Goal: Task Accomplishment & Management: Use online tool/utility

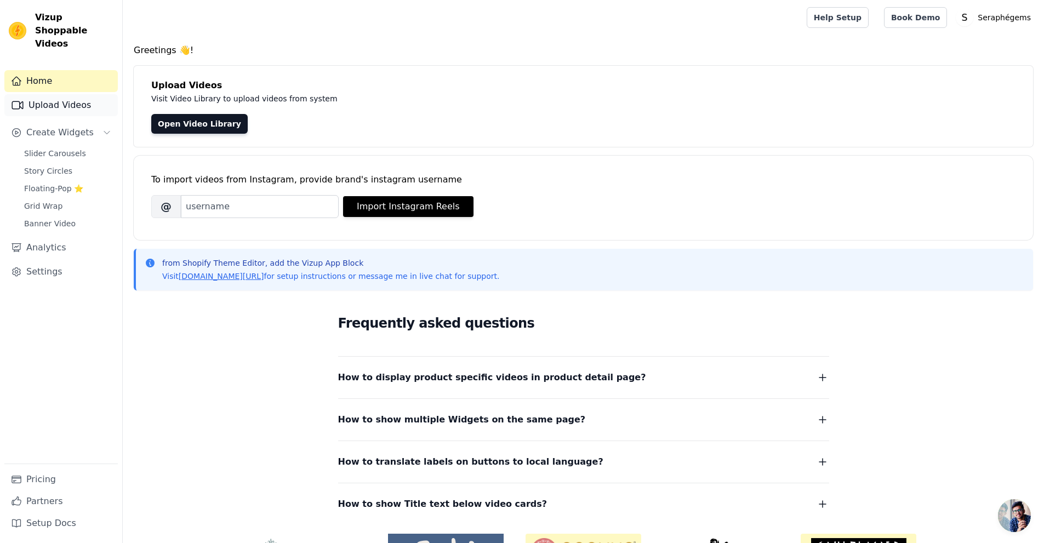
click at [66, 98] on link "Upload Videos" at bounding box center [60, 105] width 113 height 22
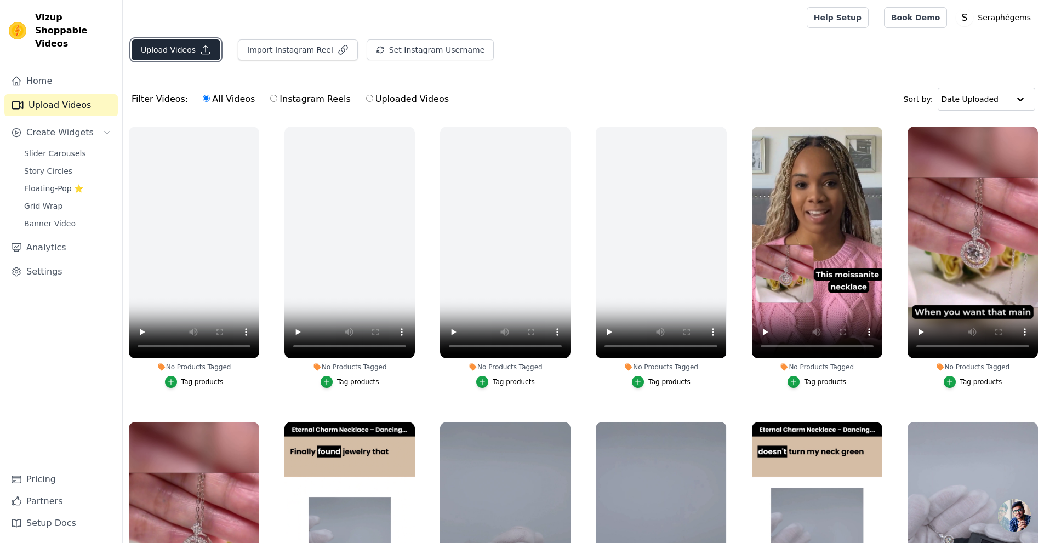
click at [160, 53] on button "Upload Videos" at bounding box center [176, 49] width 89 height 21
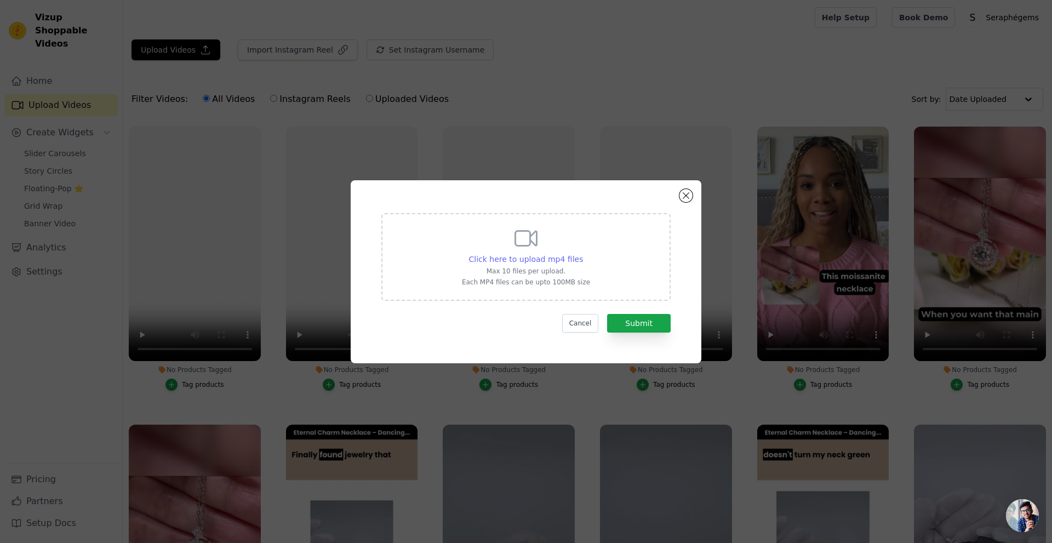
click at [528, 259] on span "Click here to upload mp4 files" at bounding box center [526, 259] width 115 height 9
click at [583, 254] on input "Click here to upload mp4 files Max 10 files per upload. Each MP4 files can be u…" at bounding box center [583, 253] width 1 height 1
type input "C:\fakepath\Moissanite Halo Engagement Band Ring in 925 Sterling Silver (1).mp4"
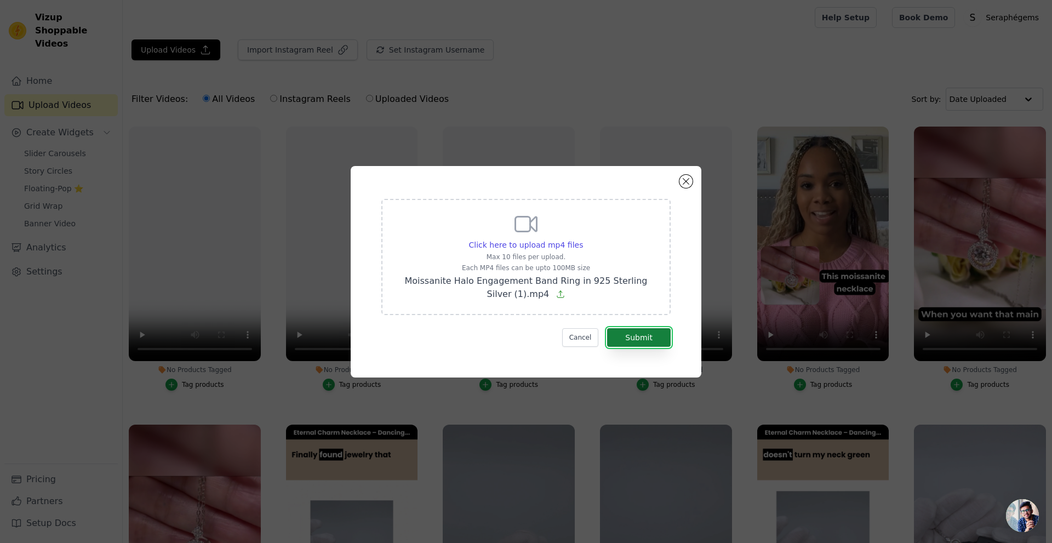
click at [642, 339] on button "Submit" at bounding box center [639, 337] width 64 height 19
